Goal: Information Seeking & Learning: Learn about a topic

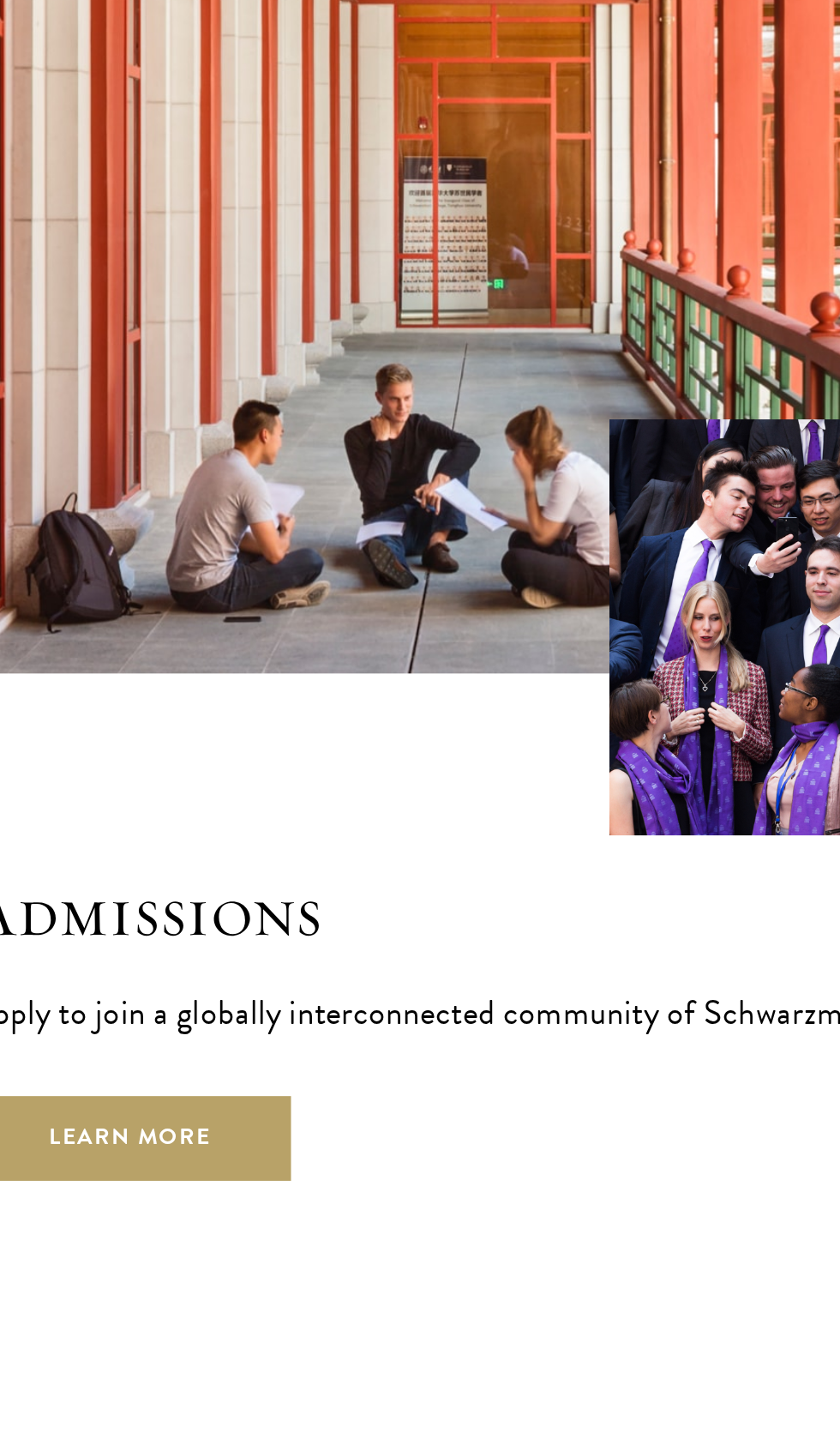
scroll to position [2905, 0]
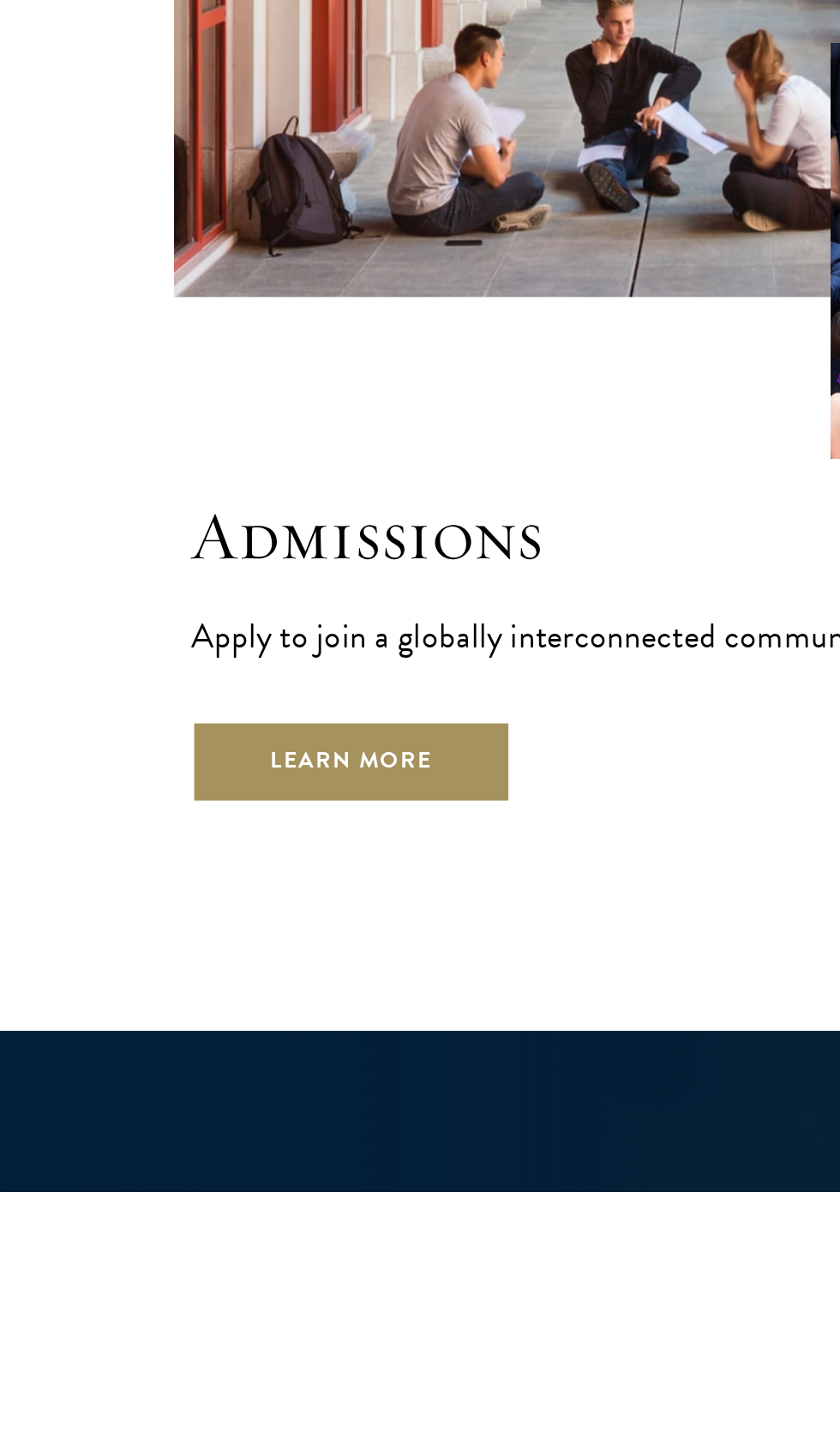
click at [296, 1231] on link "Learn More" at bounding box center [256, 1250] width 146 height 38
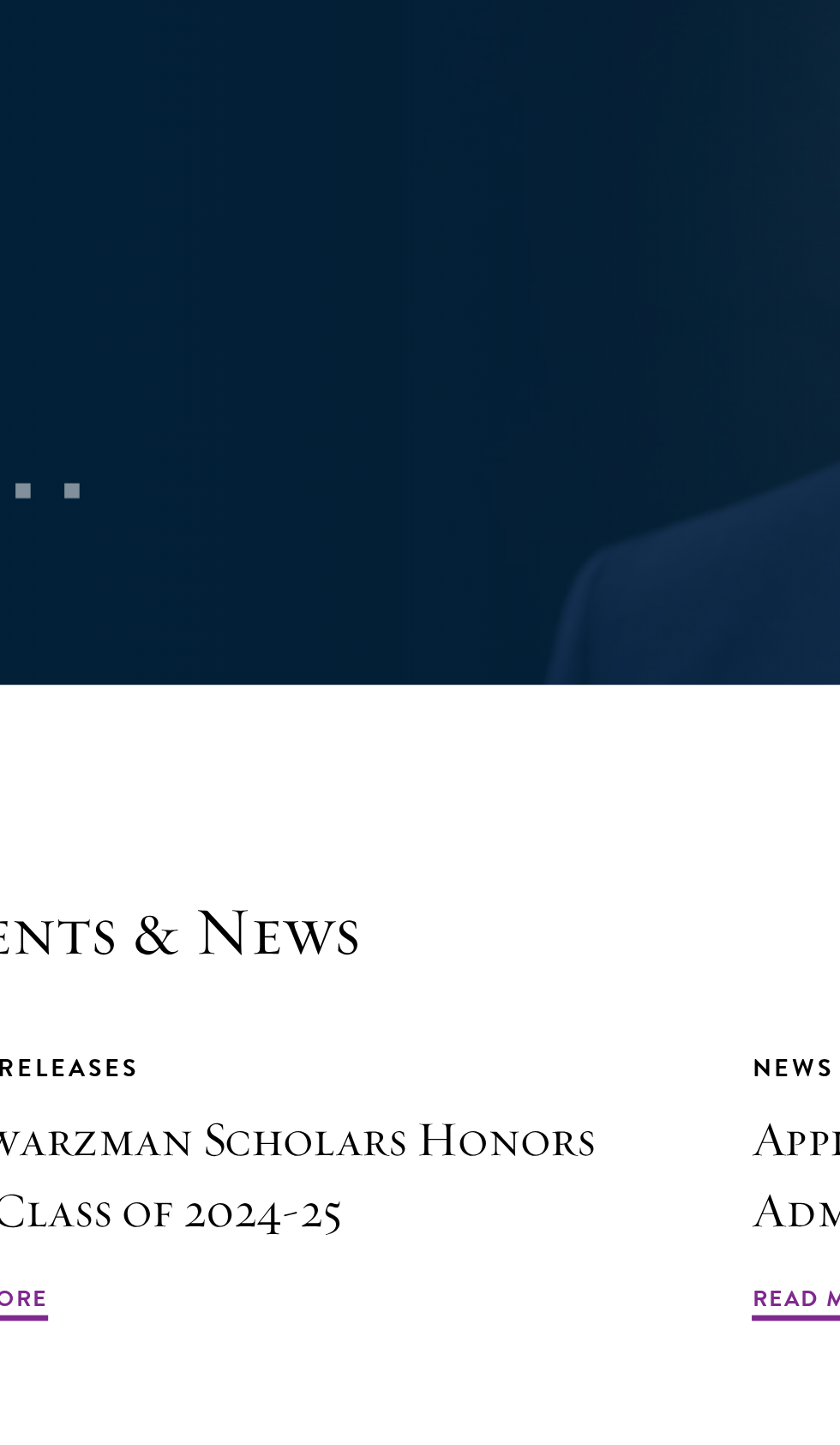
scroll to position [3992, 0]
